Goal: Find contact information: Find contact information

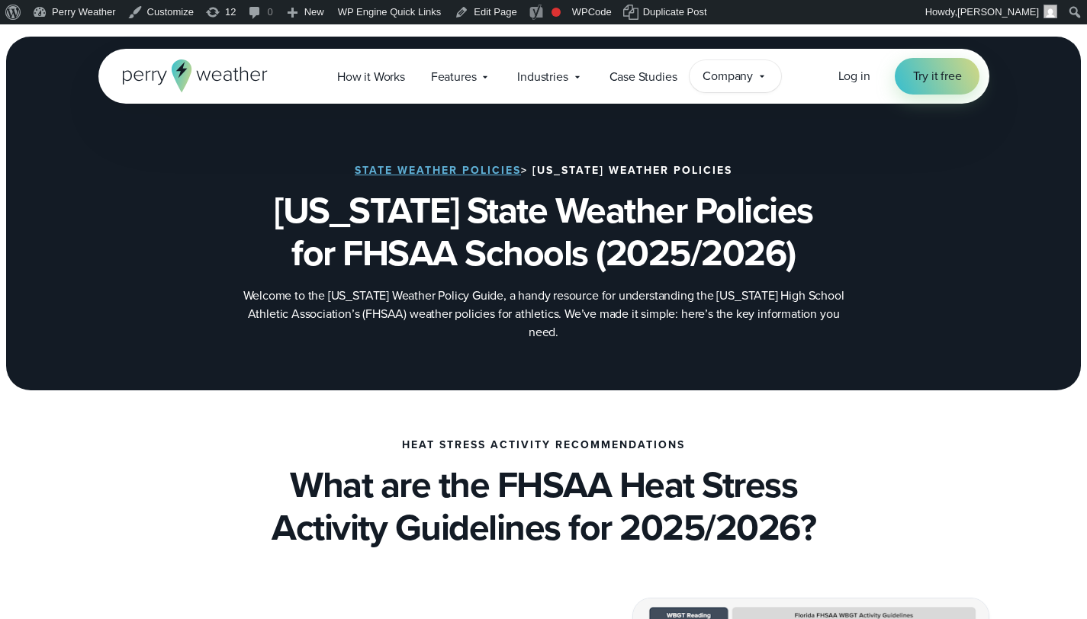
click at [735, 79] on span "Company" at bounding box center [728, 76] width 50 height 18
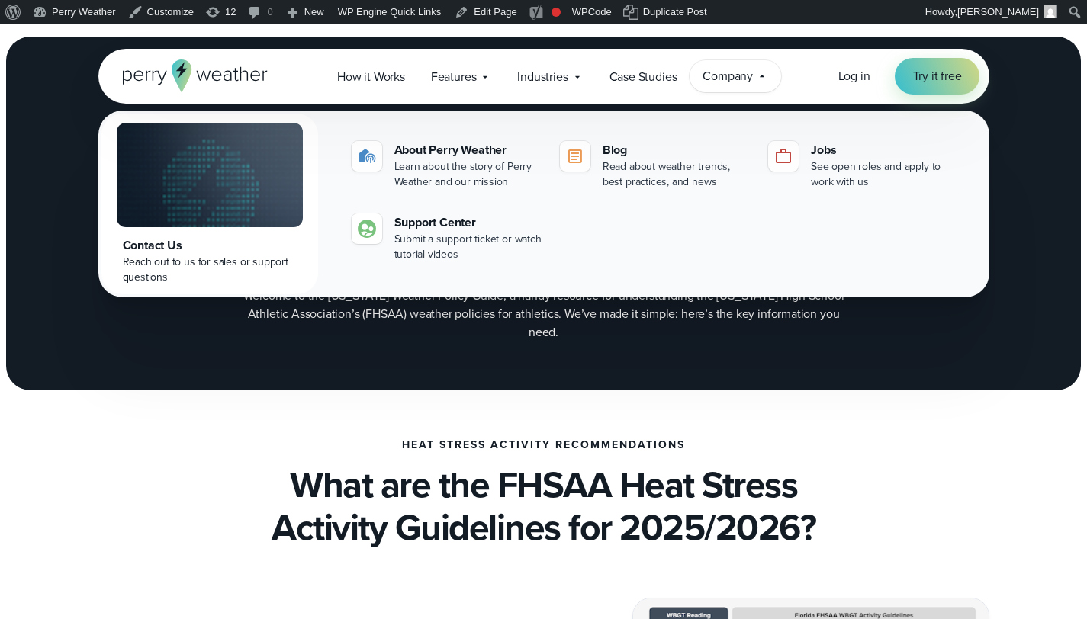
click at [131, 251] on div "Contact Us" at bounding box center [210, 245] width 174 height 18
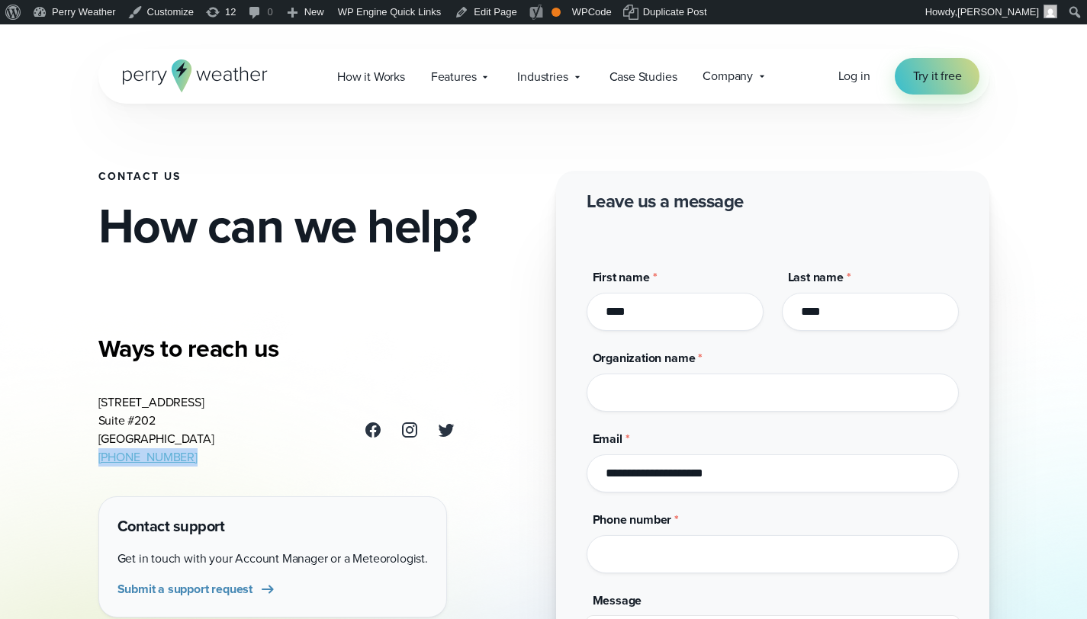
drag, startPoint x: 195, startPoint y: 457, endPoint x: 81, endPoint y: 454, distance: 113.7
click at [77, 455] on div "Contact Us How can we help? Ways to reach us 3102 Oak Lawn Ave Suite #202 Dalla…" at bounding box center [543, 390] width 1087 height 732
copy link "(469) 546-5082"
